Goal: Information Seeking & Learning: Check status

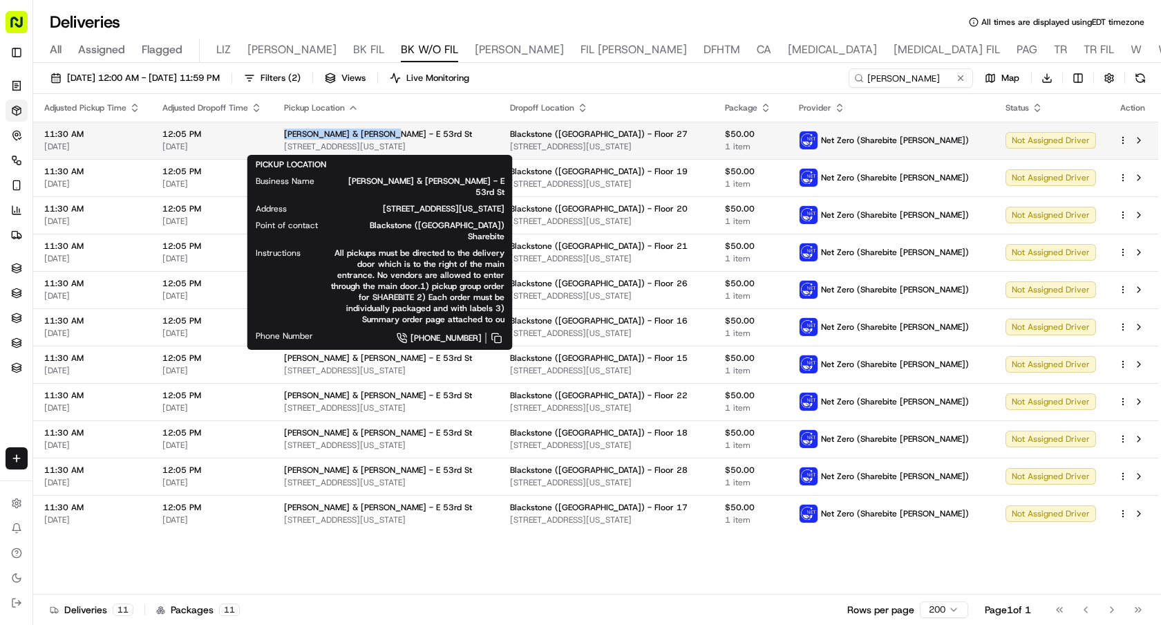
drag, startPoint x: 380, startPoint y: 132, endPoint x: 281, endPoint y: 133, distance: 98.8
click at [281, 133] on td "Blake & Todd - E 53rd St 52 E 53rd St, New York, NY 10022, USA" at bounding box center [386, 140] width 226 height 37
copy span "Blake & Todd - E 53rd St"
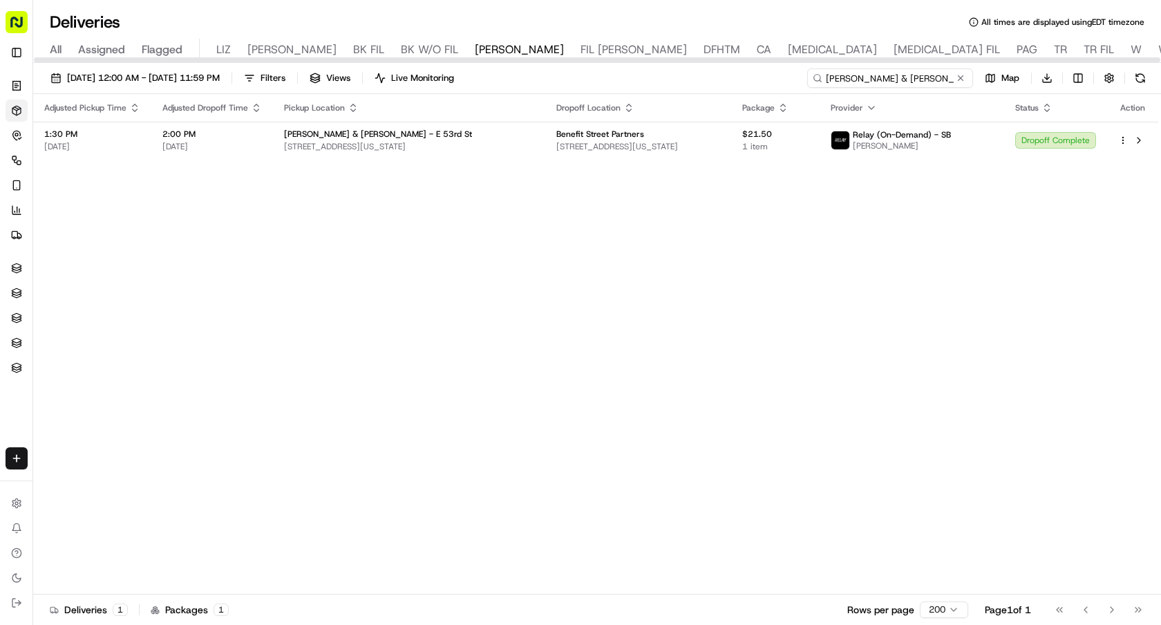
click at [891, 76] on input "[PERSON_NAME] & [PERSON_NAME] - E 53rd St" at bounding box center [890, 77] width 166 height 19
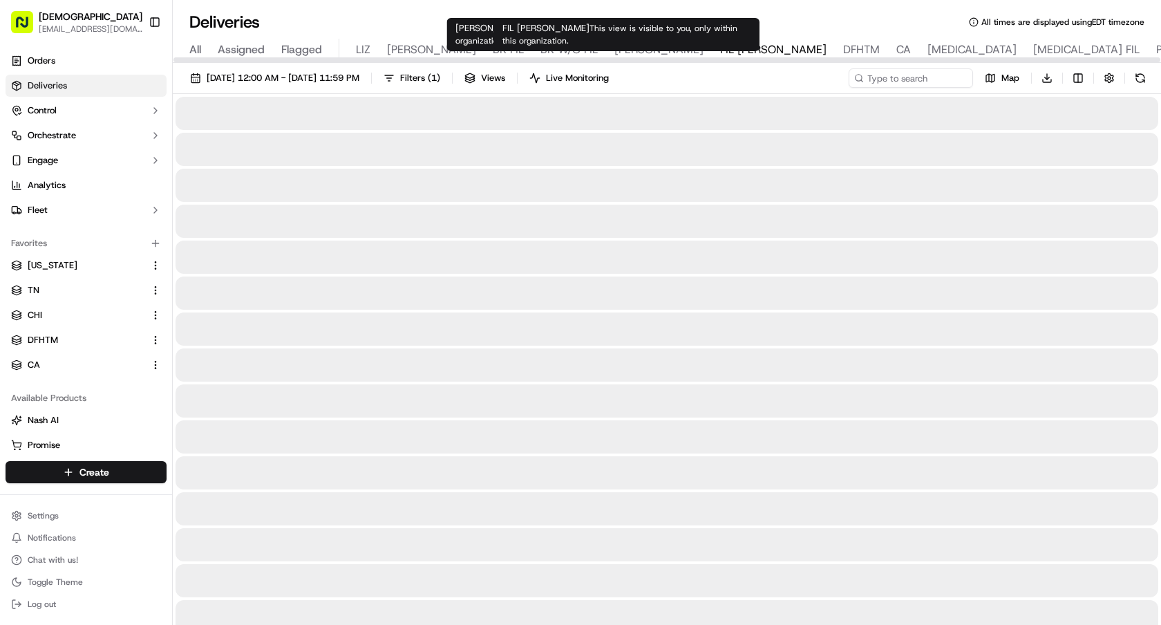
click at [720, 48] on span "FIL [PERSON_NAME]" at bounding box center [773, 49] width 106 height 17
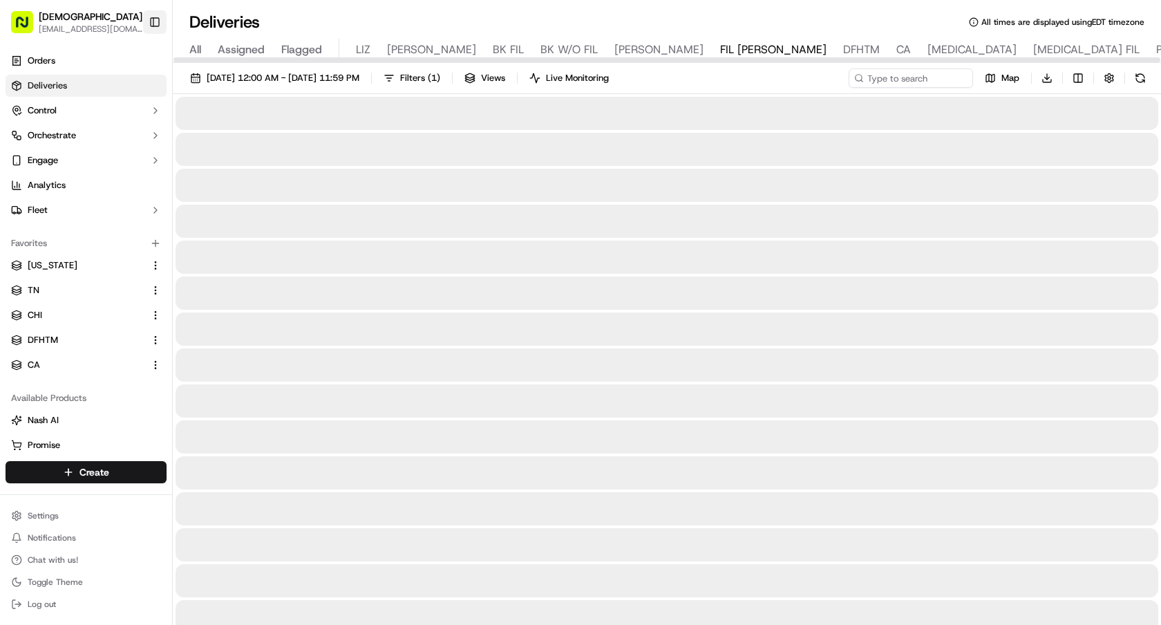
click at [153, 26] on button "Toggle Sidebar" at bounding box center [154, 21] width 23 height 23
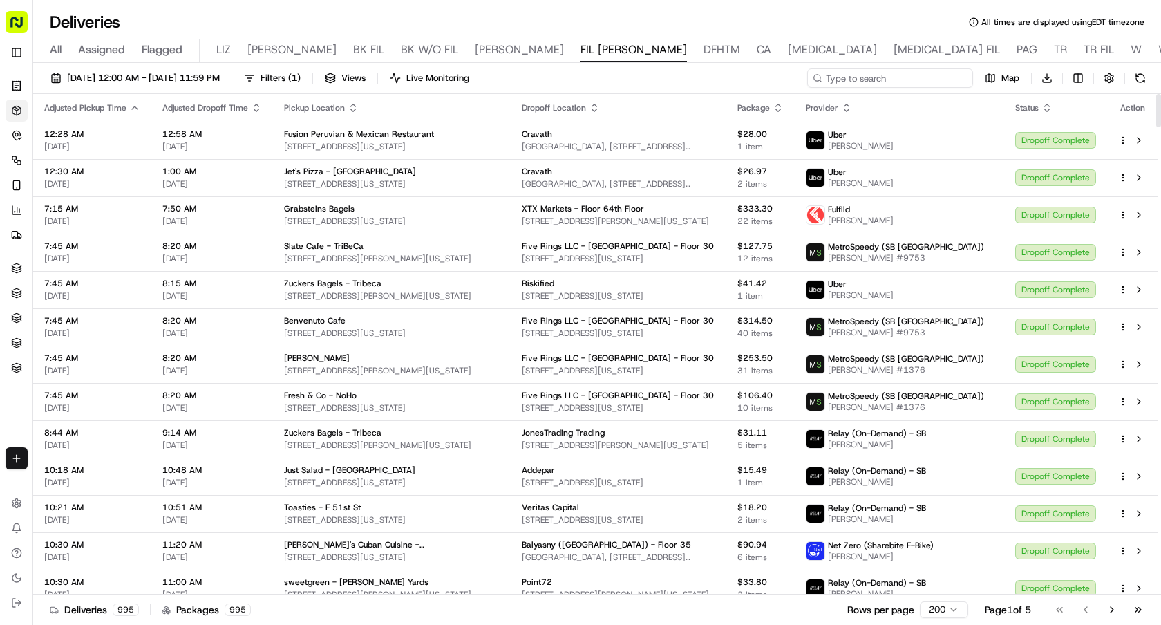
click at [898, 70] on input at bounding box center [890, 77] width 166 height 19
paste input "[PERSON_NAME] & [PERSON_NAME] - W [GEOGRAPHIC_DATA]"
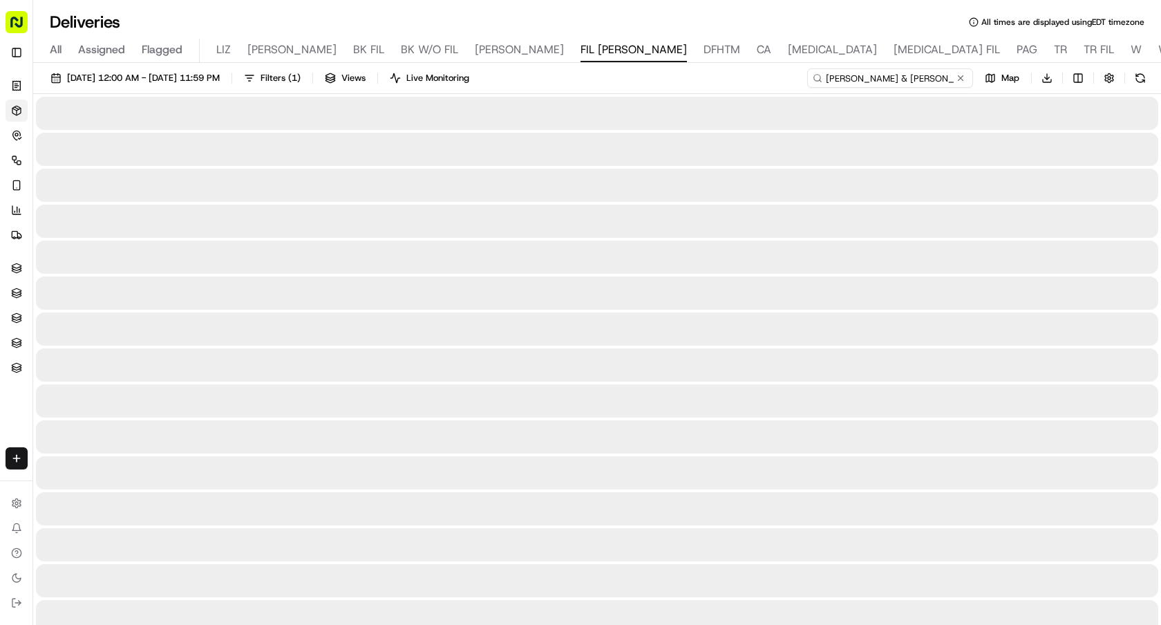
type input "[PERSON_NAME] & [PERSON_NAME] - W [GEOGRAPHIC_DATA]"
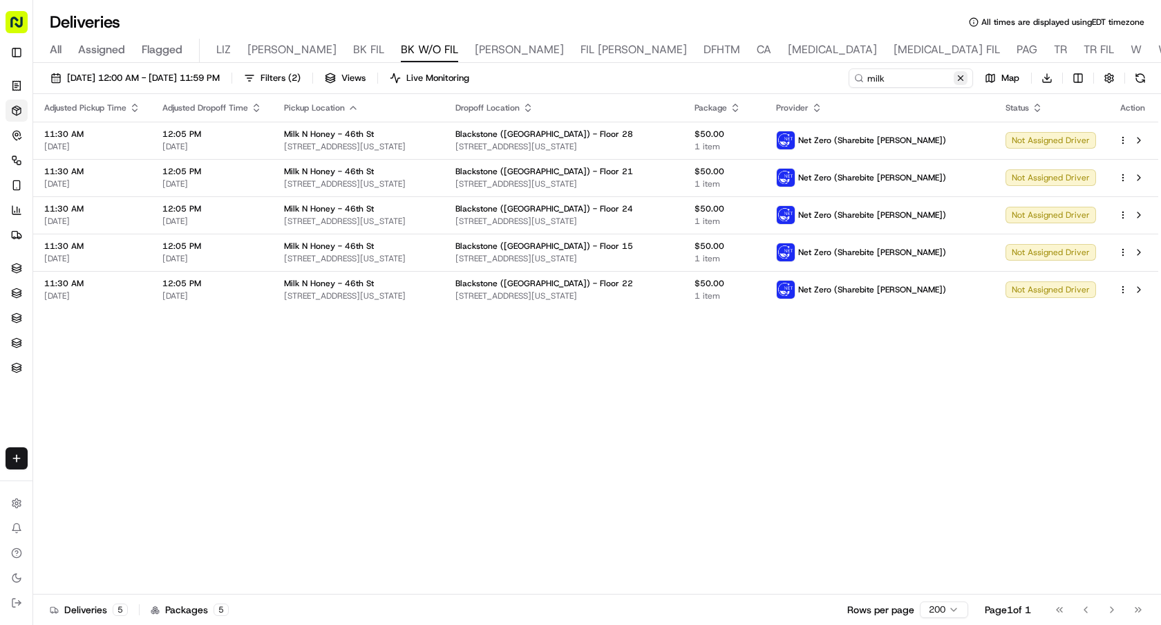
click at [963, 77] on button at bounding box center [961, 78] width 14 height 14
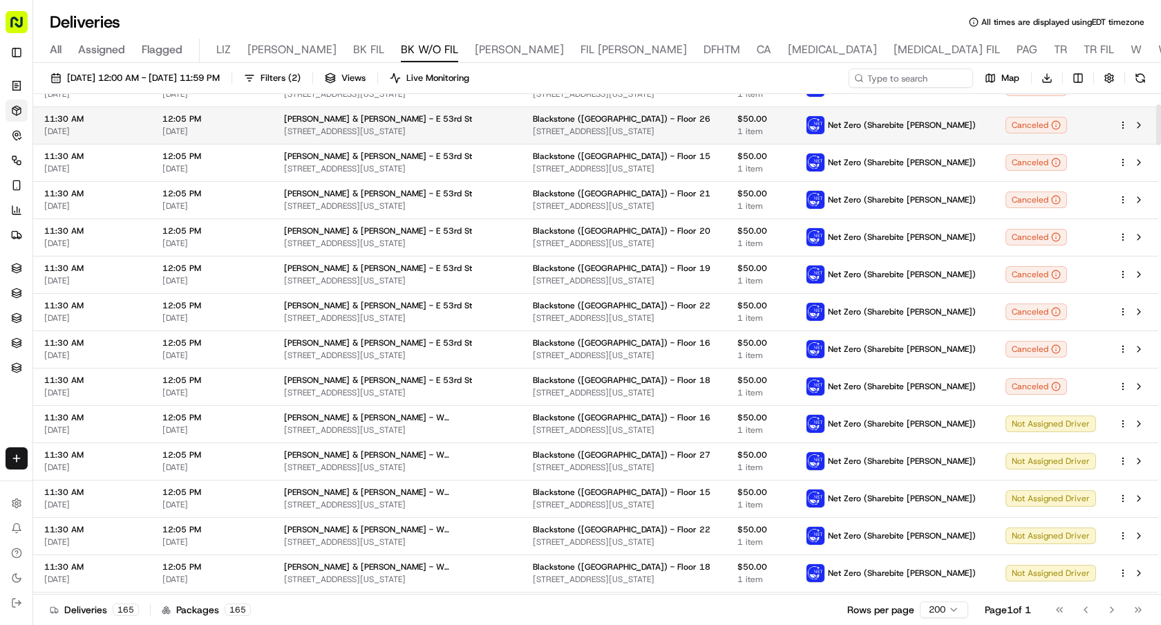
scroll to position [254, 0]
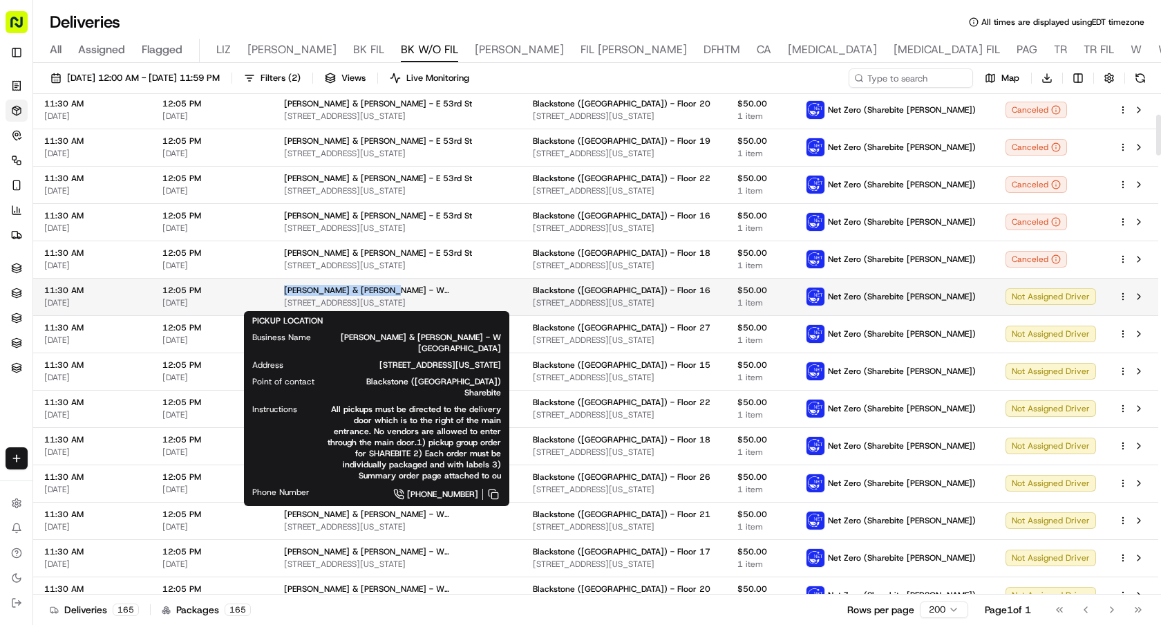
drag, startPoint x: 386, startPoint y: 288, endPoint x: 281, endPoint y: 288, distance: 105.7
click at [281, 288] on td "[PERSON_NAME] & [PERSON_NAME] - W [GEOGRAPHIC_DATA][STREET_ADDRESS][US_STATE][G…" at bounding box center [397, 296] width 249 height 37
copy span "[PERSON_NAME] & [PERSON_NAME] - W [GEOGRAPHIC_DATA]"
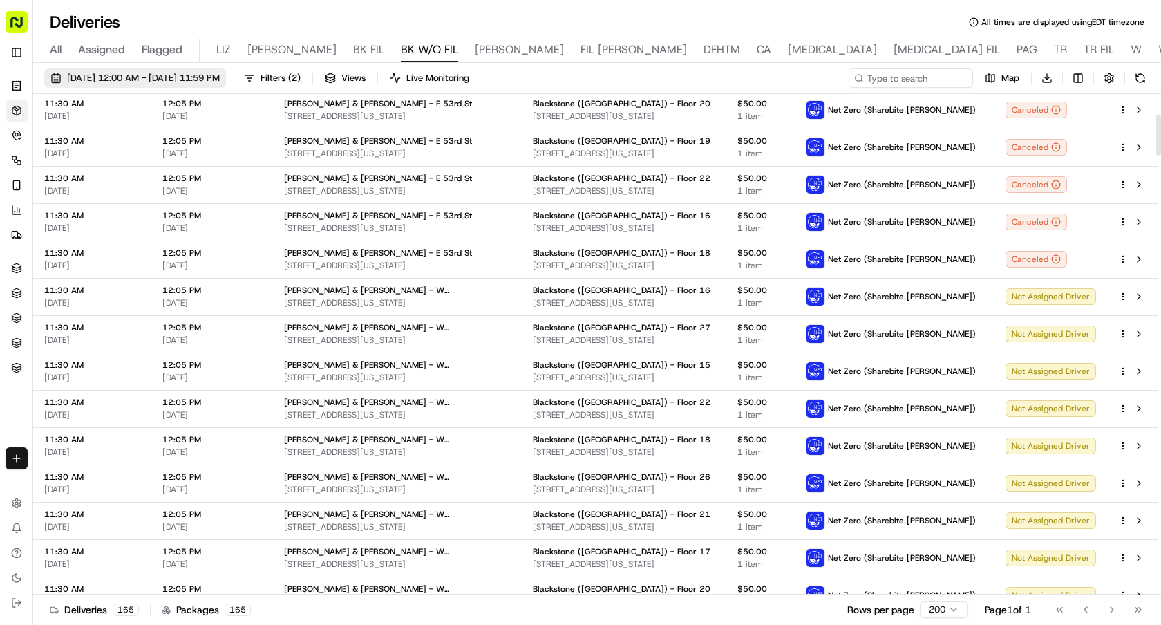
click at [128, 75] on span "[DATE] 12:00 AM - [DATE] 11:59 PM" at bounding box center [143, 78] width 153 height 12
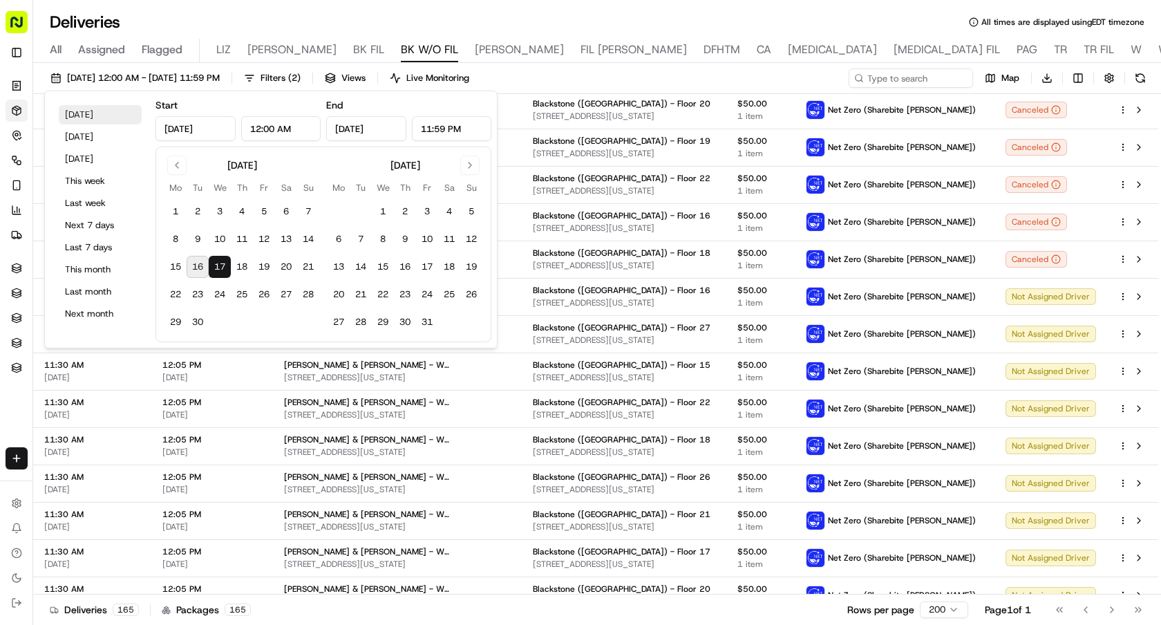
click at [108, 113] on button "[DATE]" at bounding box center [100, 114] width 83 height 19
type input "[DATE]"
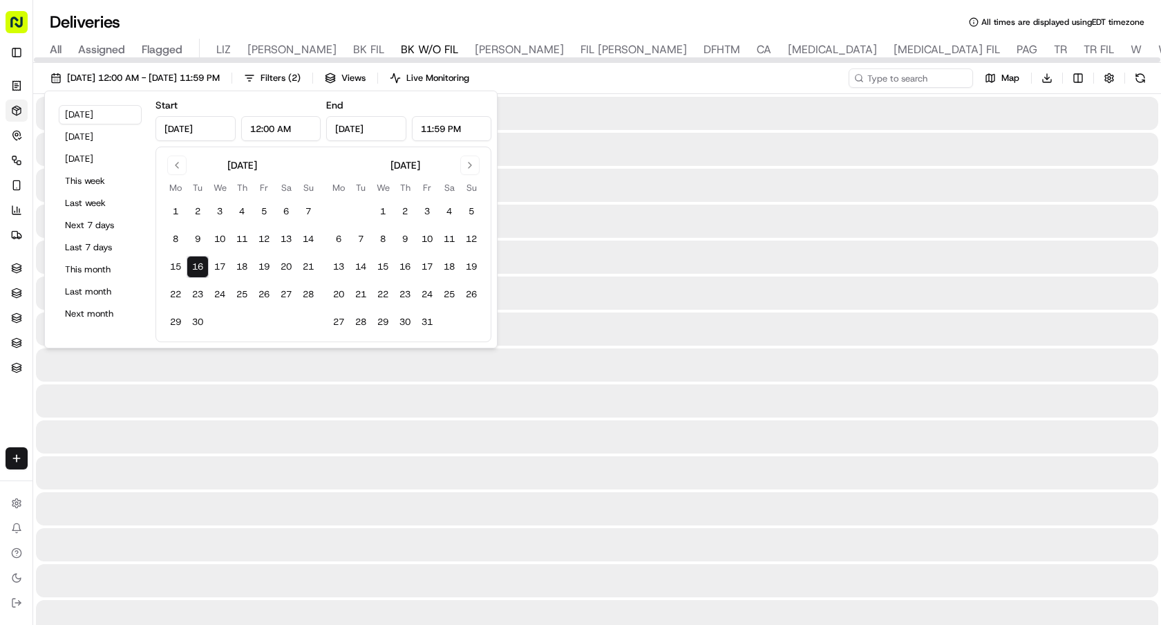
click at [652, 20] on div "Deliveries All times are displayed using EDT timezone" at bounding box center [597, 22] width 1128 height 22
